Goal: Complete application form: Complete application form

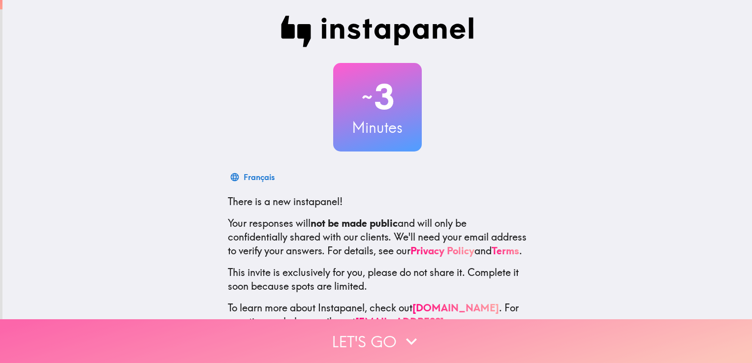
click at [390, 331] on button "Let's go" at bounding box center [376, 341] width 752 height 44
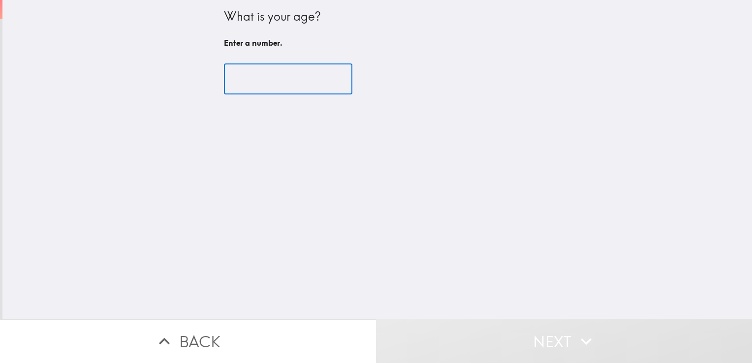
click at [314, 80] on input "number" at bounding box center [288, 79] width 128 height 30
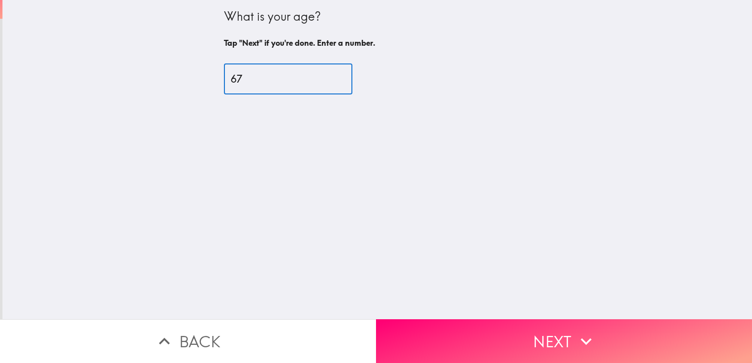
click at [329, 75] on input "67" at bounding box center [288, 79] width 128 height 30
click at [329, 75] on input "74" at bounding box center [288, 79] width 128 height 30
type input "75"
click at [329, 75] on input "75" at bounding box center [288, 79] width 128 height 30
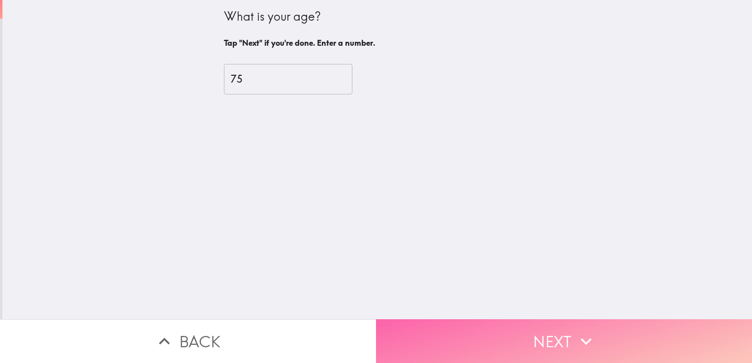
click at [516, 329] on button "Next" at bounding box center [564, 341] width 376 height 44
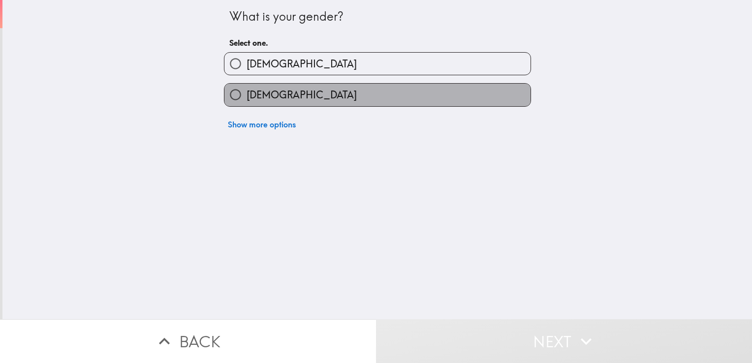
click at [324, 99] on label "[DEMOGRAPHIC_DATA]" at bounding box center [377, 95] width 306 height 22
click at [246, 99] on input "[DEMOGRAPHIC_DATA]" at bounding box center [235, 95] width 22 height 22
radio input "true"
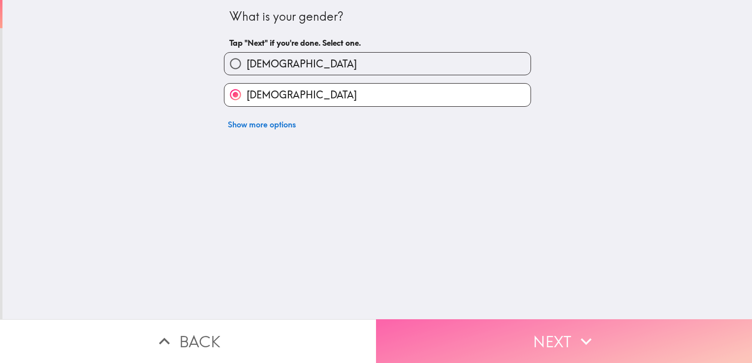
click at [479, 330] on button "Next" at bounding box center [564, 341] width 376 height 44
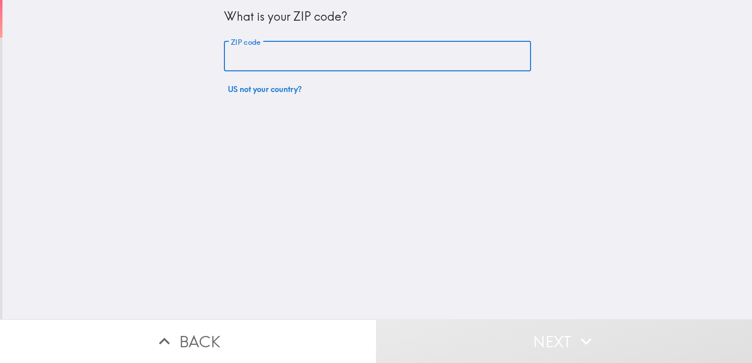
click at [353, 59] on input "ZIP code" at bounding box center [377, 56] width 307 height 30
type input "85281"
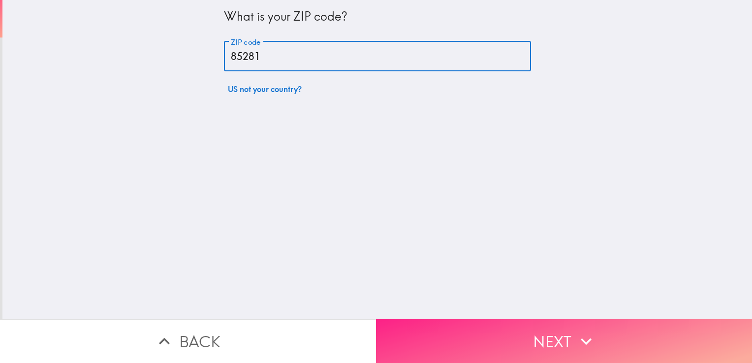
click at [494, 322] on button "Next" at bounding box center [564, 341] width 376 height 44
